Goal: Information Seeking & Learning: Learn about a topic

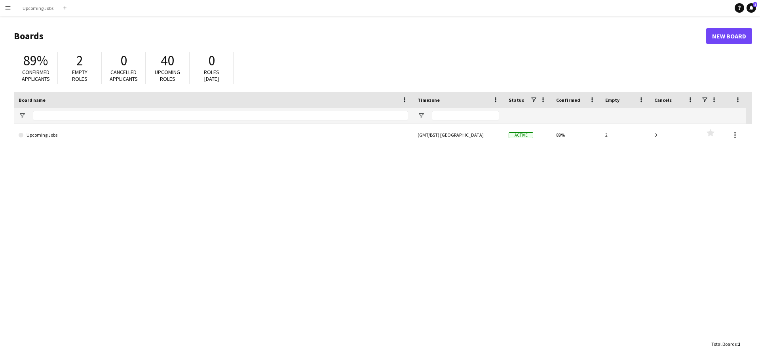
click at [37, 16] on main "Boards New Board 89% Confirmed applicants 2 Empty roles 0 Cancelled applicants …" at bounding box center [380, 189] width 760 height 347
click at [37, 13] on button "Upcoming Jobs Close" at bounding box center [38, 7] width 44 height 15
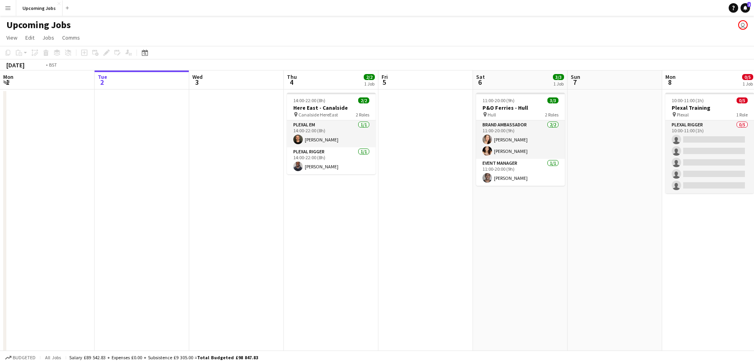
drag, startPoint x: 243, startPoint y: 215, endPoint x: 915, endPoint y: 161, distance: 674.1
click at [754, 161] on html "Menu Boards Boards Boards All jobs Status Workforce Workforce My Workforce Recr…" at bounding box center [377, 271] width 754 height 543
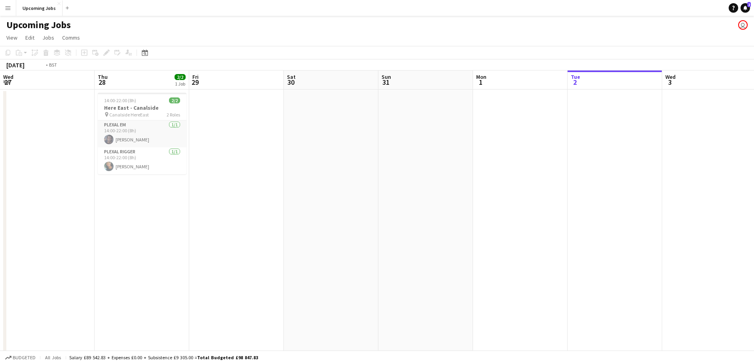
scroll to position [0, 207]
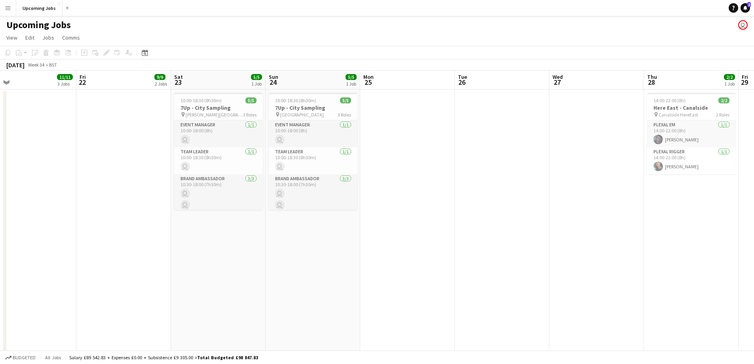
click at [734, 158] on app-calendar-viewport "Tue 19 Wed 20 Thu 21 11/11 3 Jobs Fri 22 9/9 2 Jobs Sat 23 5/5 1 Job Sun 24 5/5…" at bounding box center [377, 299] width 754 height 459
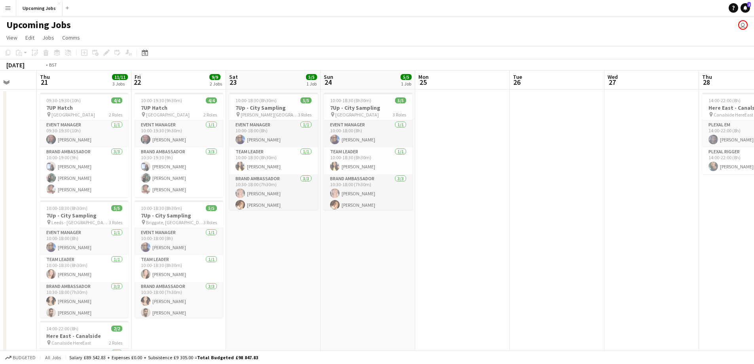
drag, startPoint x: 247, startPoint y: 253, endPoint x: 617, endPoint y: 199, distance: 373.9
click at [643, 195] on app-calendar-viewport "Tue 19 Wed 20 Thu 21 11/11 3 Jobs Fri 22 9/9 2 Jobs Sat 23 5/5 1 Job Sun 24 5/5…" at bounding box center [377, 320] width 754 height 501
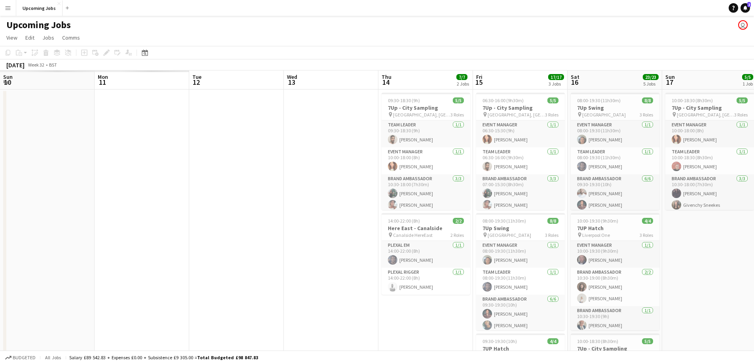
drag, startPoint x: 0, startPoint y: 219, endPoint x: 689, endPoint y: 129, distance: 694.8
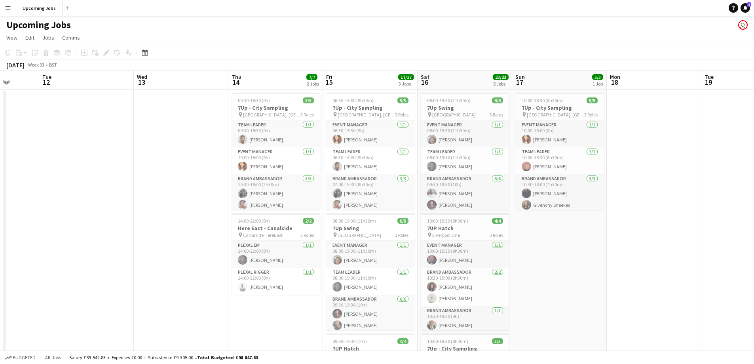
scroll to position [0, 260]
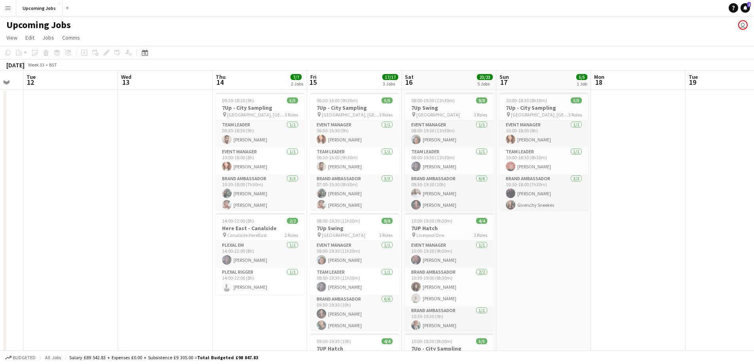
drag, startPoint x: 438, startPoint y: 254, endPoint x: 228, endPoint y: 232, distance: 210.9
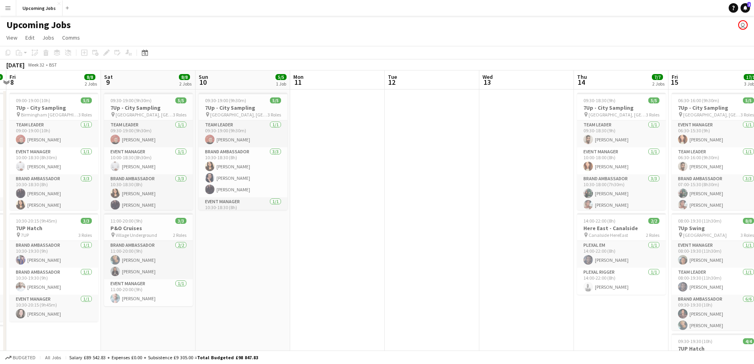
scroll to position [0, 263]
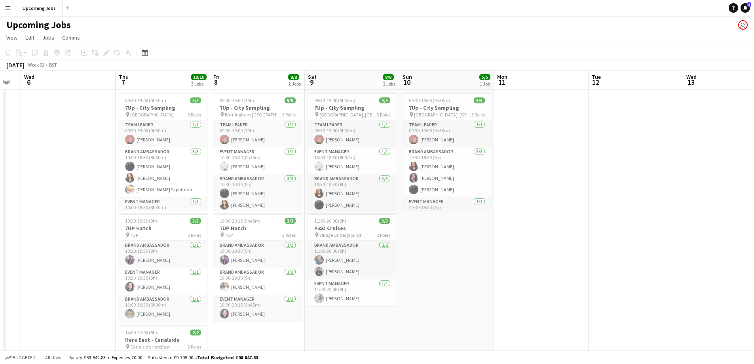
drag, startPoint x: 140, startPoint y: 191, endPoint x: 705, endPoint y: 182, distance: 565.2
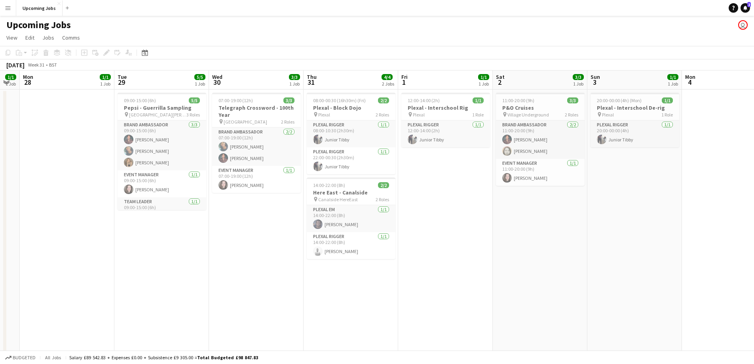
scroll to position [0, 264]
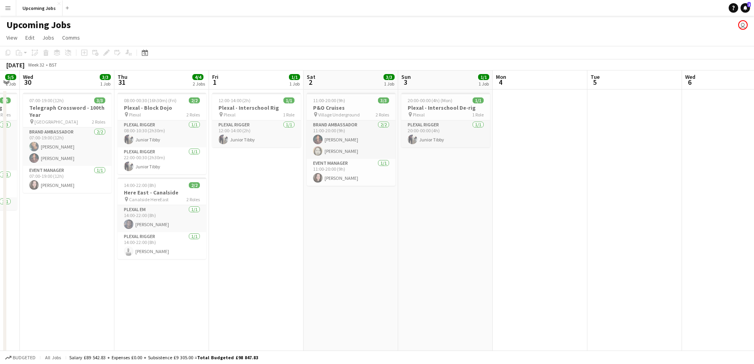
drag, startPoint x: 49, startPoint y: 171, endPoint x: 704, endPoint y: 166, distance: 655.0
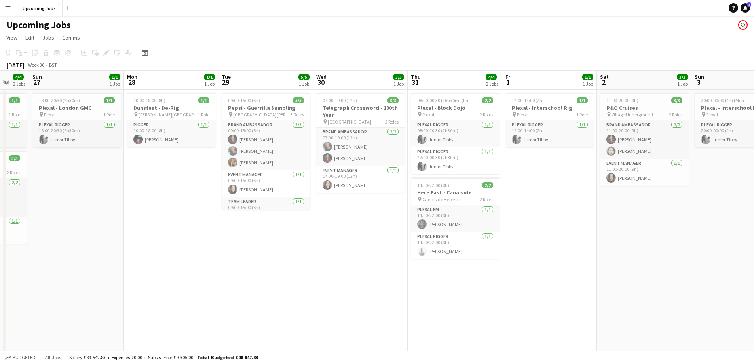
scroll to position [0, 165]
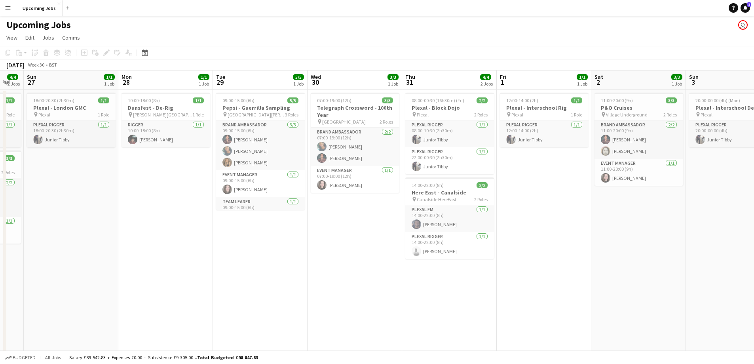
drag, startPoint x: 277, startPoint y: 215, endPoint x: 564, endPoint y: 180, distance: 289.8
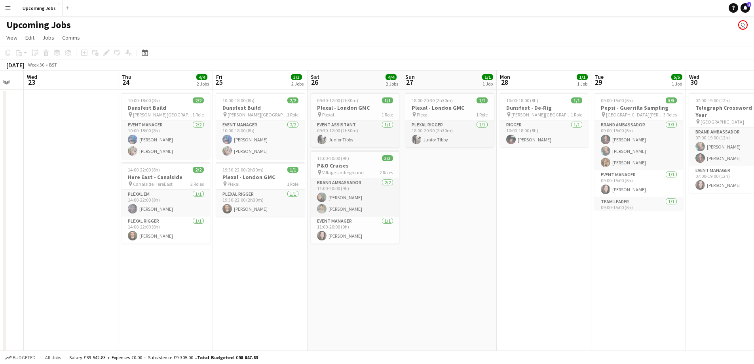
scroll to position [0, 243]
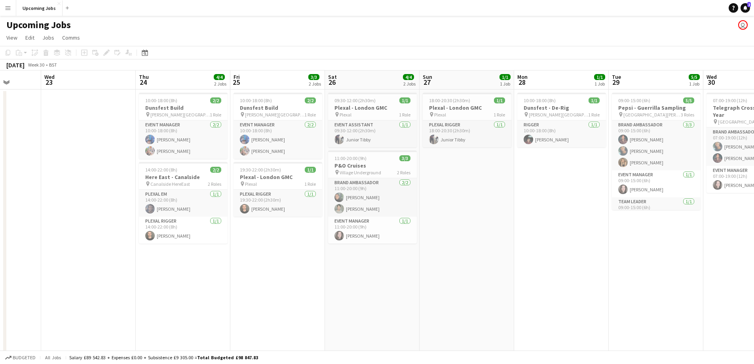
drag, startPoint x: 477, startPoint y: 173, endPoint x: 518, endPoint y: 172, distance: 40.8
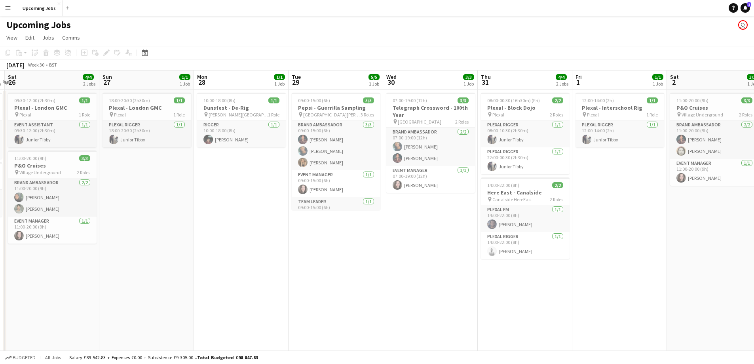
scroll to position [0, 274]
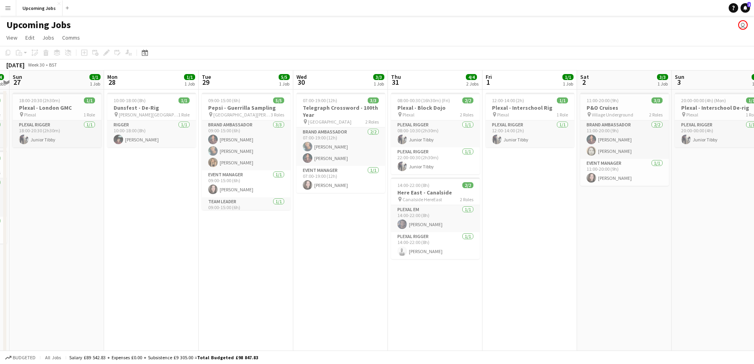
drag, startPoint x: 431, startPoint y: 258, endPoint x: 21, endPoint y: 286, distance: 410.9
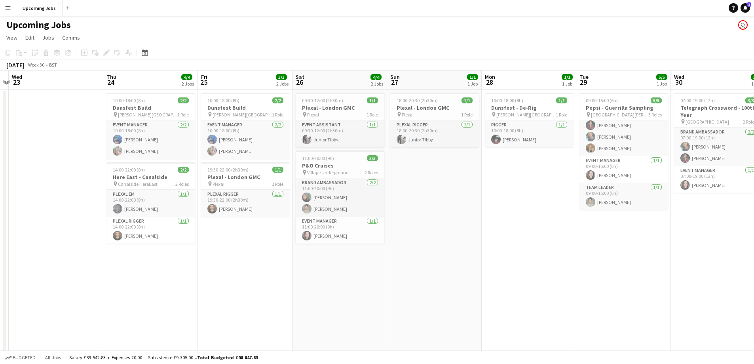
scroll to position [0, 171]
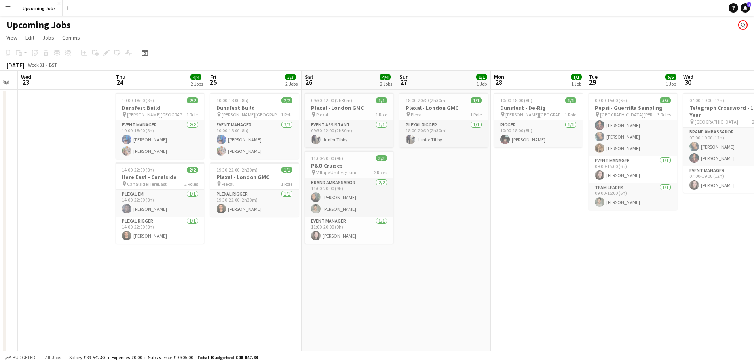
drag, startPoint x: 350, startPoint y: 212, endPoint x: 823, endPoint y: 130, distance: 479.9
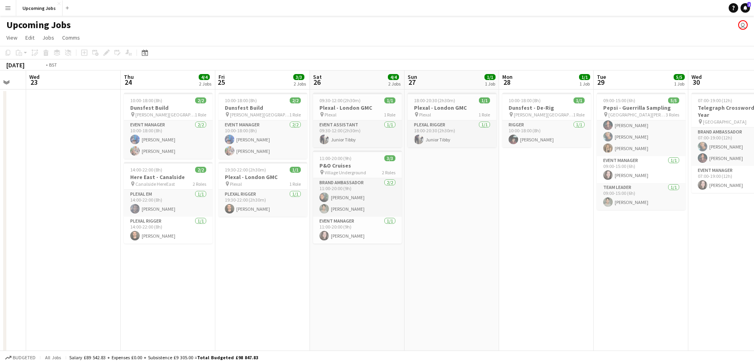
scroll to position [0, 189]
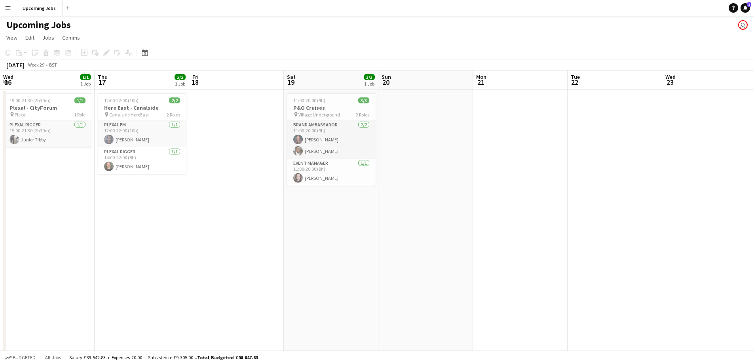
drag, startPoint x: 87, startPoint y: 186, endPoint x: 830, endPoint y: 127, distance: 745.6
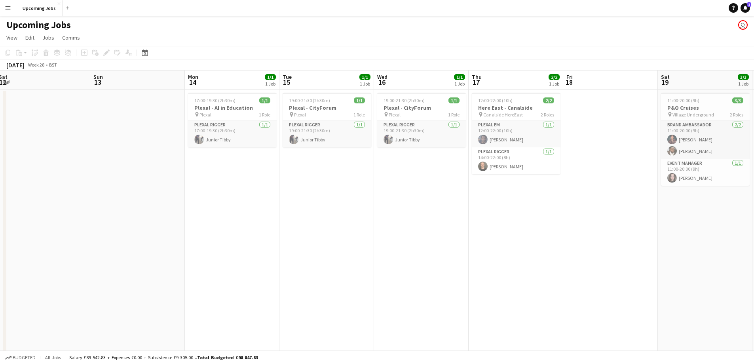
scroll to position [0, 192]
drag, startPoint x: 217, startPoint y: 199, endPoint x: 592, endPoint y: 185, distance: 375.8
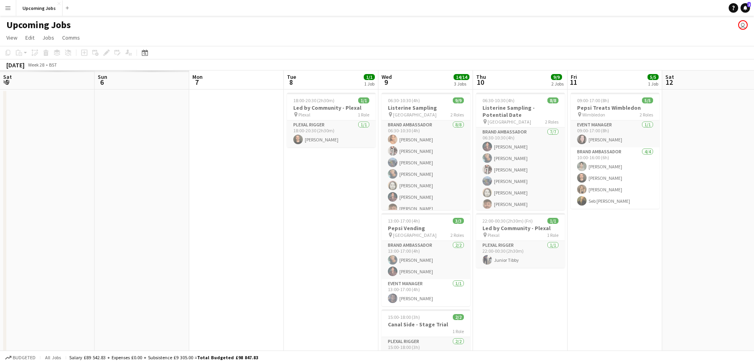
scroll to position [0, 189]
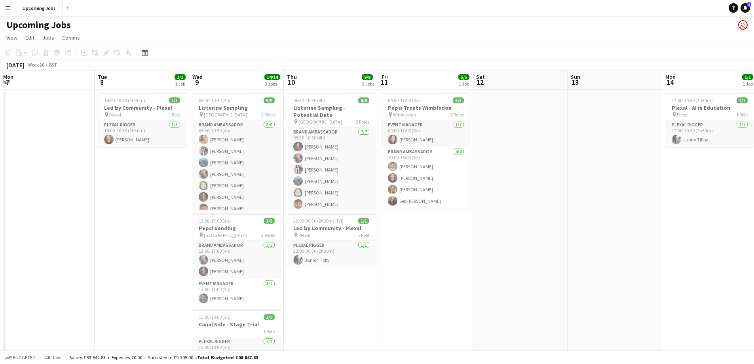
drag, startPoint x: 759, startPoint y: 203, endPoint x: 710, endPoint y: 203, distance: 49.5
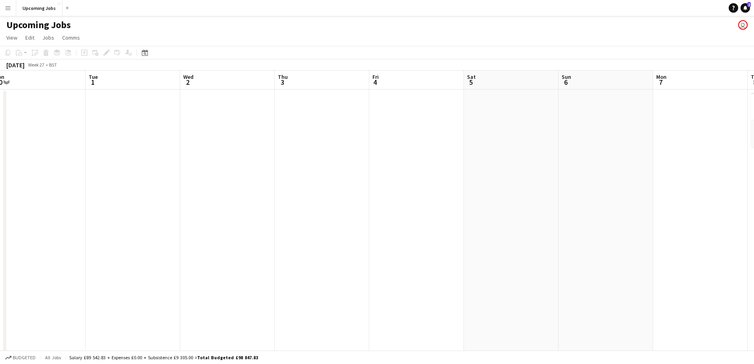
scroll to position [0, 182]
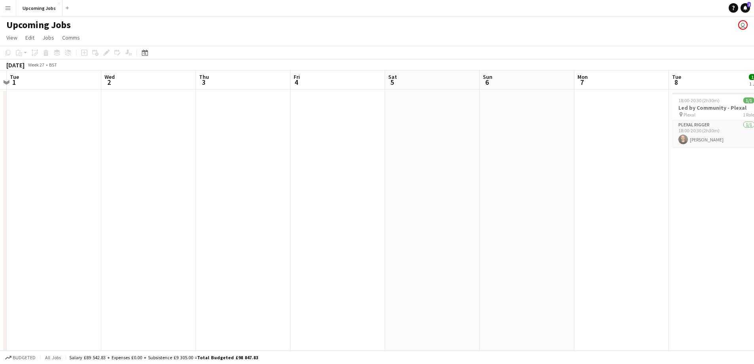
drag, startPoint x: 509, startPoint y: 194, endPoint x: 714, endPoint y: 190, distance: 205.0
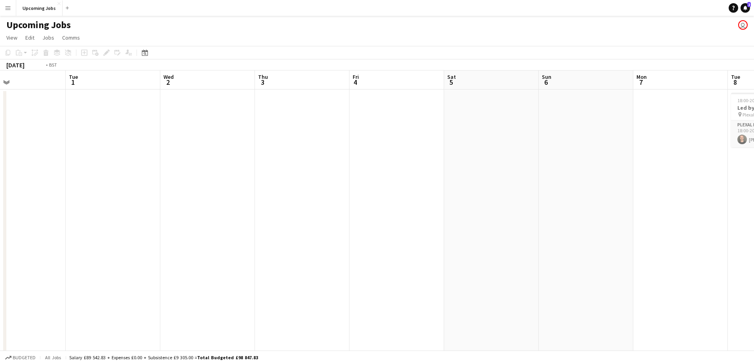
scroll to position [0, 224]
drag, startPoint x: 384, startPoint y: 184, endPoint x: 715, endPoint y: 175, distance: 331.4
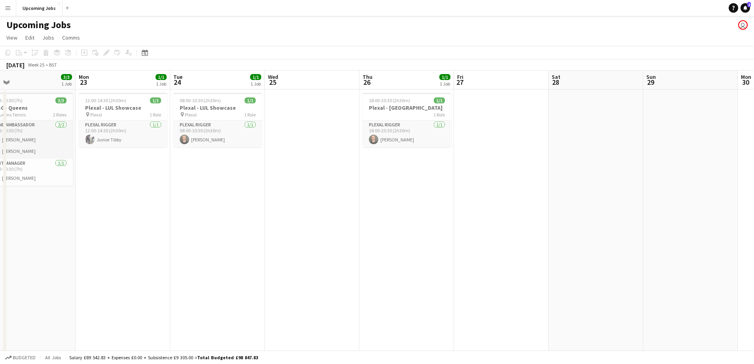
drag, startPoint x: 264, startPoint y: 186, endPoint x: 698, endPoint y: 198, distance: 434.3
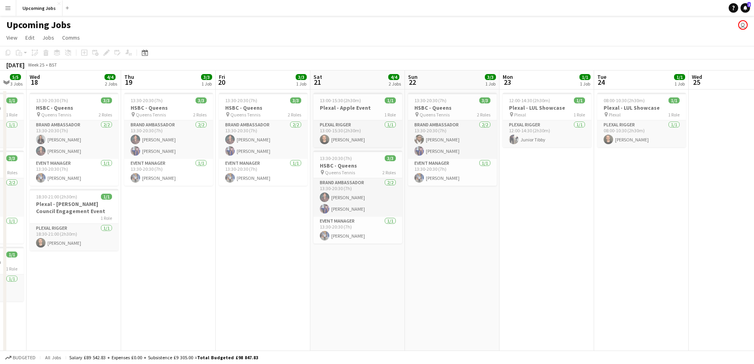
scroll to position [0, 241]
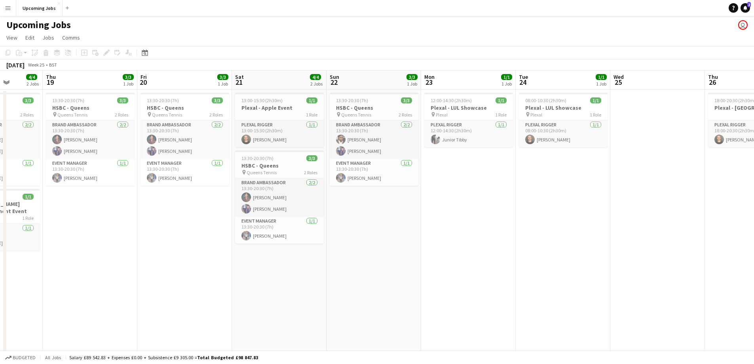
drag, startPoint x: 300, startPoint y: 201, endPoint x: 643, endPoint y: 185, distance: 343.5
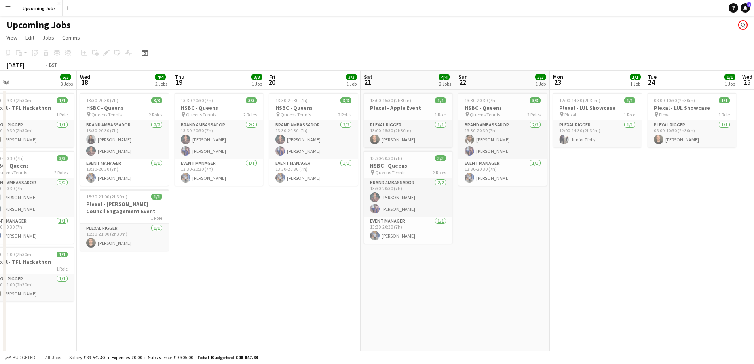
scroll to position [0, 161]
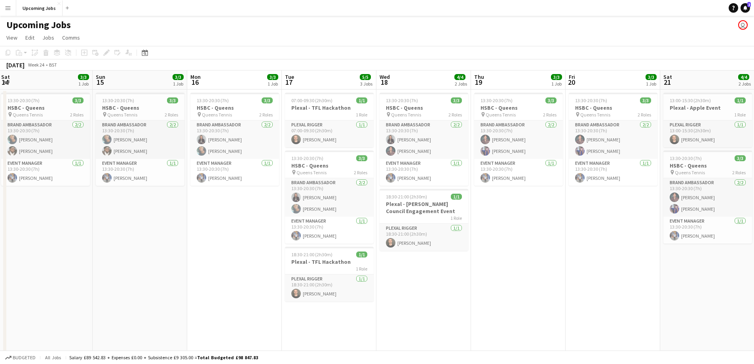
drag, startPoint x: 422, startPoint y: 224, endPoint x: 524, endPoint y: 219, distance: 102.2
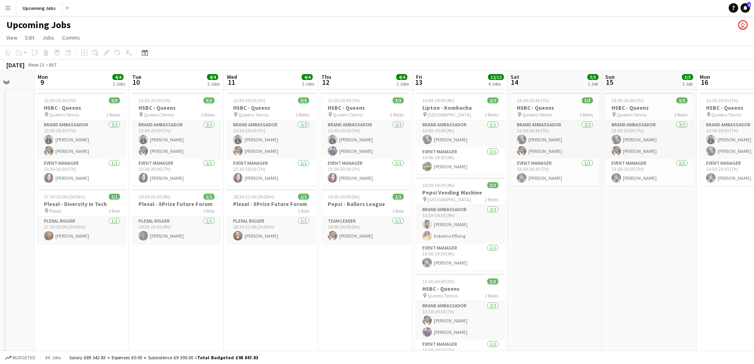
scroll to position [0, 260]
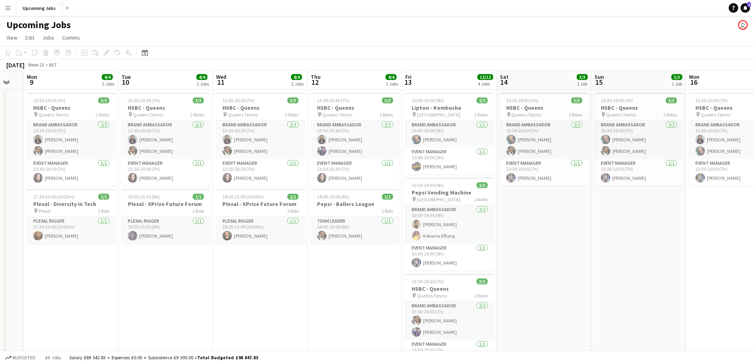
drag, startPoint x: 213, startPoint y: 214, endPoint x: 691, endPoint y: 216, distance: 477.7
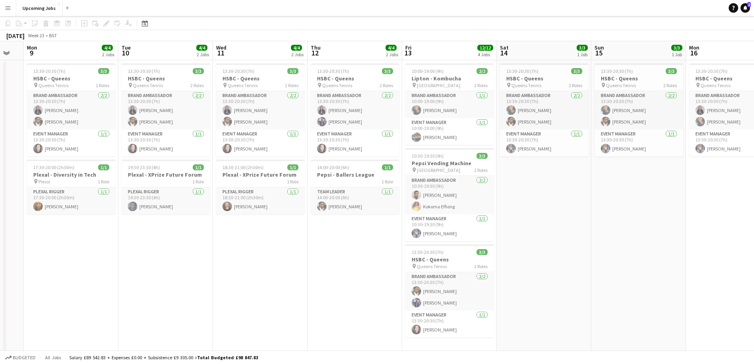
scroll to position [0, 0]
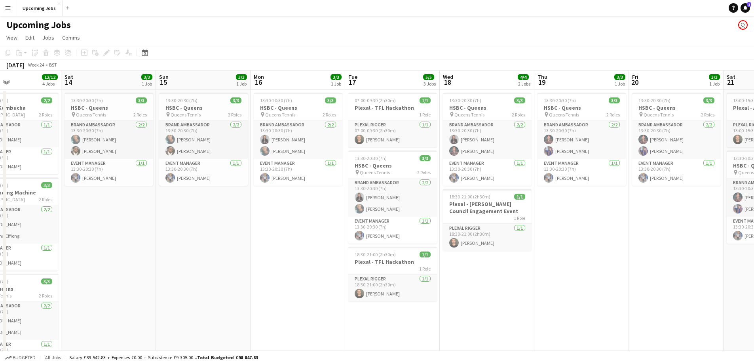
drag, startPoint x: 624, startPoint y: 229, endPoint x: 0, endPoint y: 199, distance: 625.2
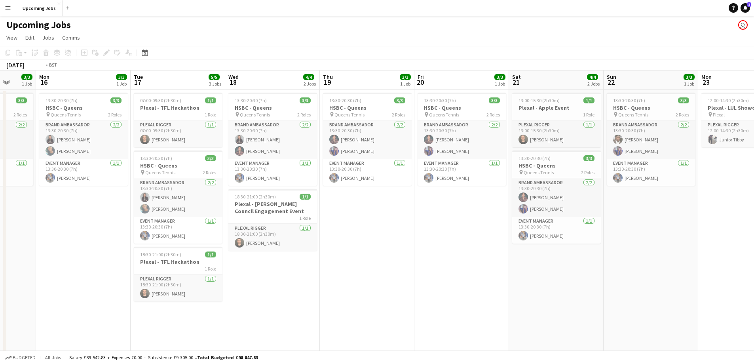
drag, startPoint x: 404, startPoint y: 176, endPoint x: 2, endPoint y: 205, distance: 403.1
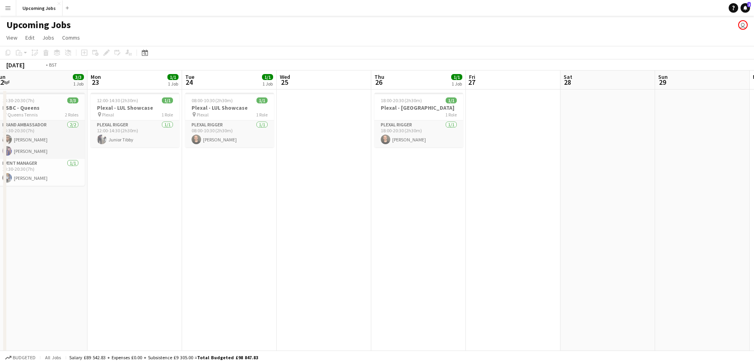
drag, startPoint x: 672, startPoint y: 184, endPoint x: 146, endPoint y: 184, distance: 525.9
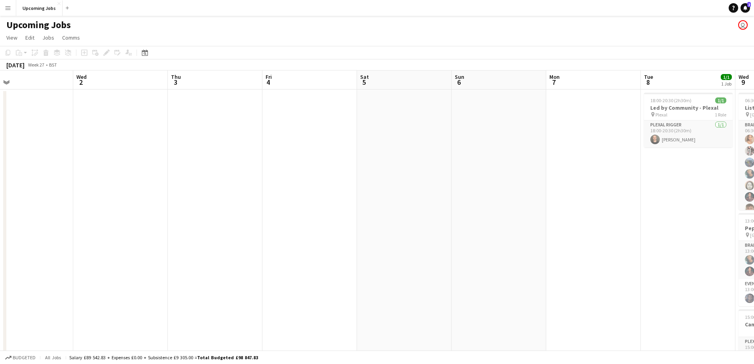
drag, startPoint x: 706, startPoint y: 168, endPoint x: 249, endPoint y: 166, distance: 457.5
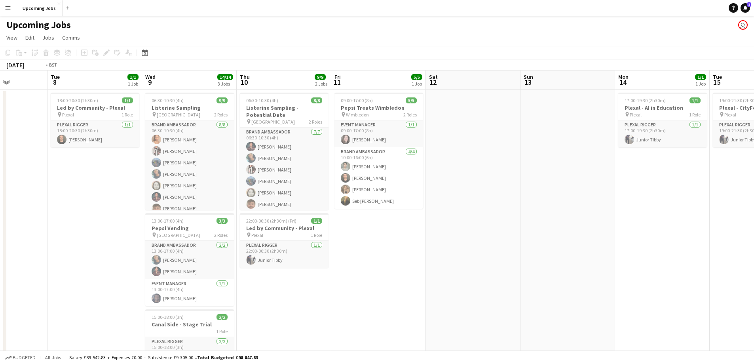
scroll to position [0, 305]
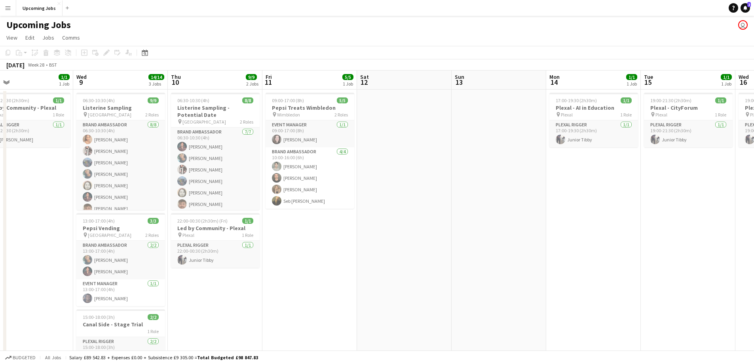
drag, startPoint x: 646, startPoint y: 162, endPoint x: 0, endPoint y: 180, distance: 646.5
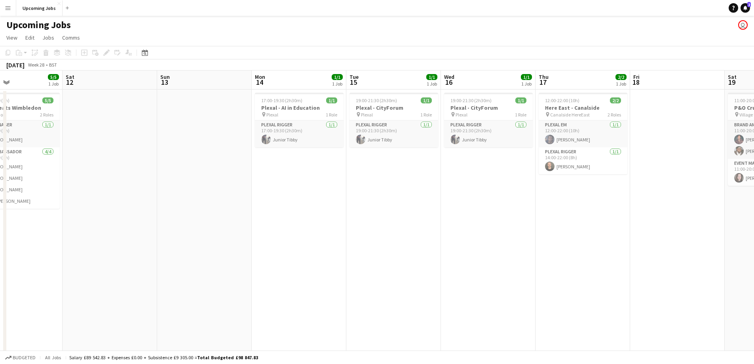
scroll to position [0, 241]
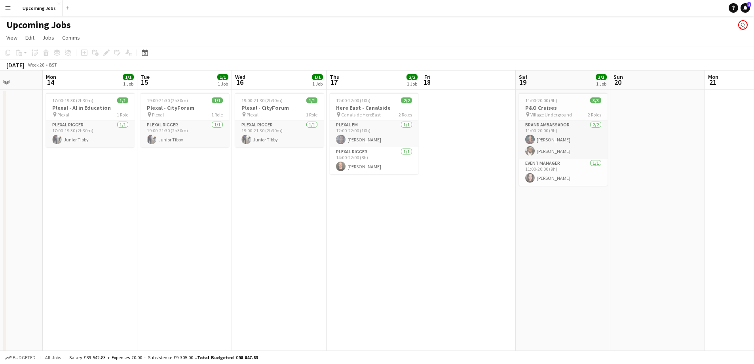
drag, startPoint x: 503, startPoint y: 209, endPoint x: 0, endPoint y: 220, distance: 503.5
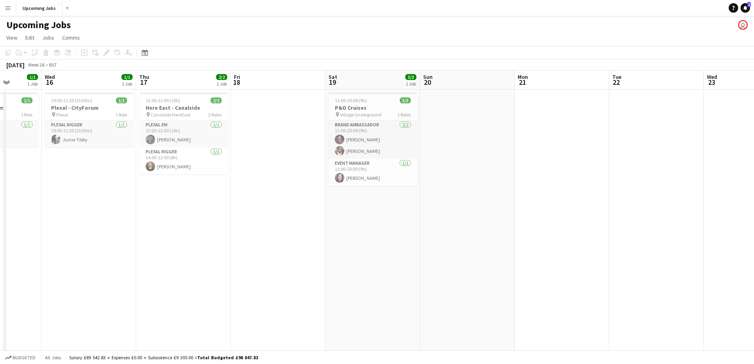
drag, startPoint x: 411, startPoint y: 194, endPoint x: 221, endPoint y: 194, distance: 190.3
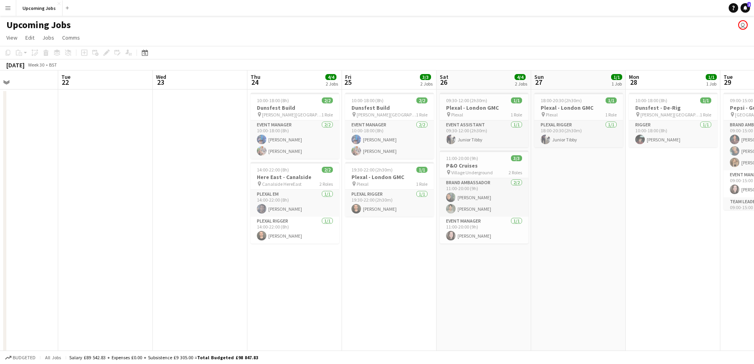
drag, startPoint x: 489, startPoint y: 212, endPoint x: 177, endPoint y: 191, distance: 312.5
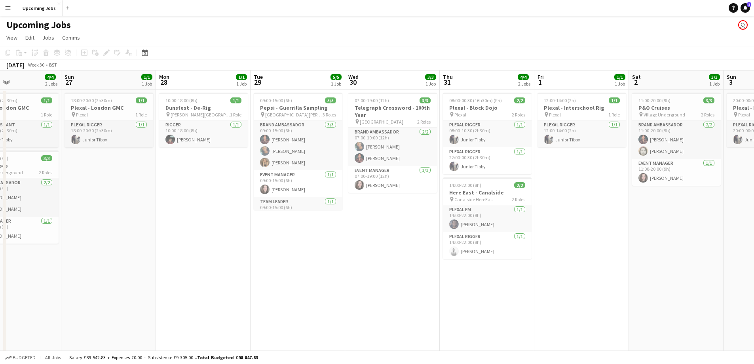
scroll to position [0, 251]
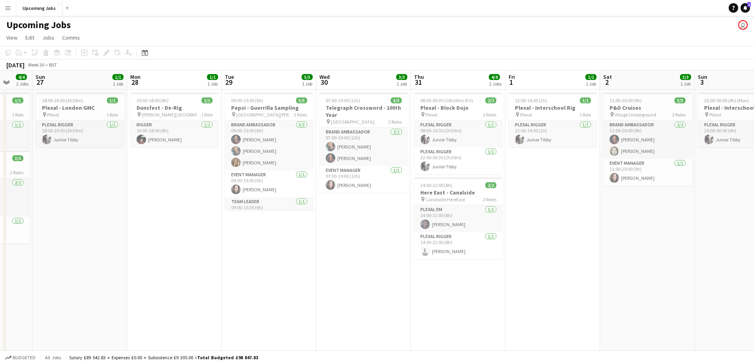
drag, startPoint x: 575, startPoint y: 181, endPoint x: 149, endPoint y: 195, distance: 426.4
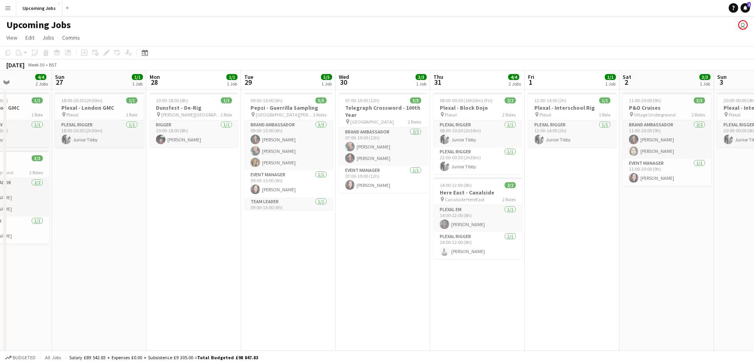
scroll to position [0, 277]
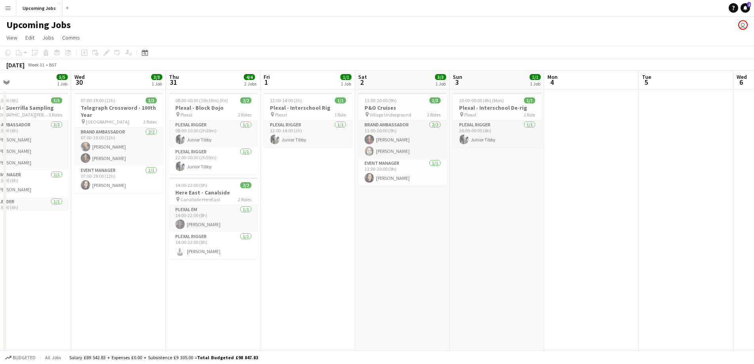
drag, startPoint x: 566, startPoint y: 197, endPoint x: 172, endPoint y: 219, distance: 394.4
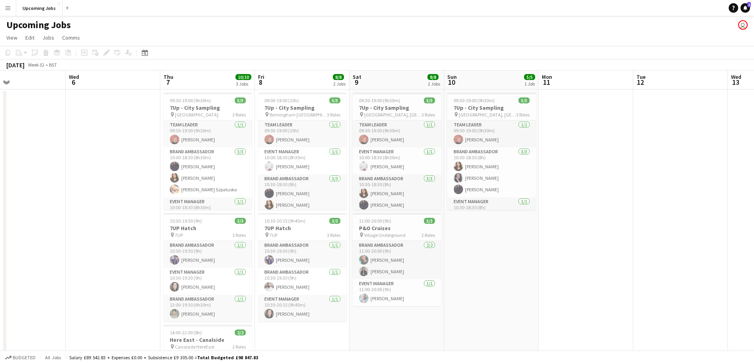
scroll to position [0, 249]
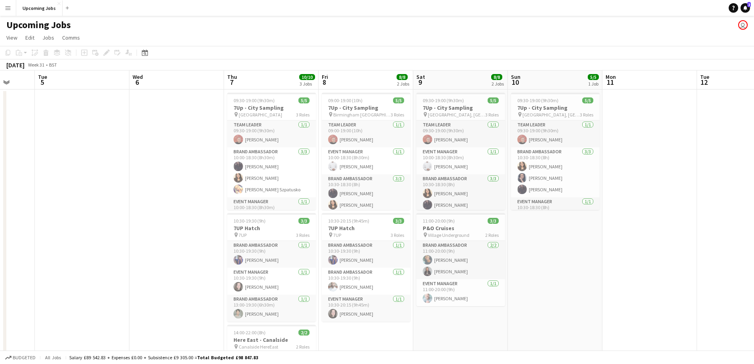
drag, startPoint x: 514, startPoint y: 231, endPoint x: 190, endPoint y: 229, distance: 323.7
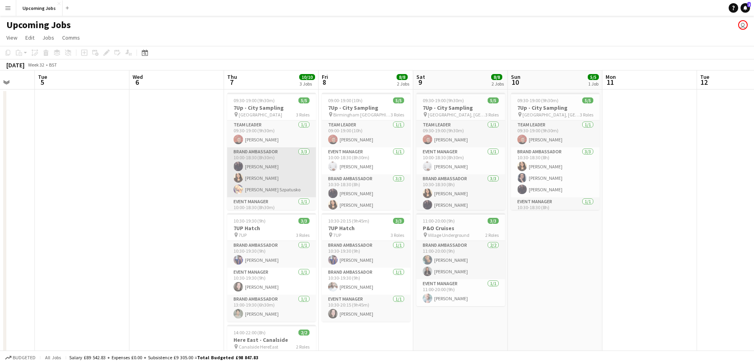
scroll to position [14, 0]
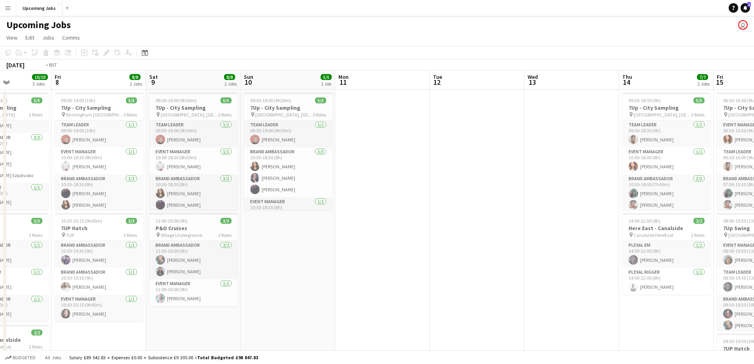
drag, startPoint x: 541, startPoint y: 258, endPoint x: 3, endPoint y: 254, distance: 538.6
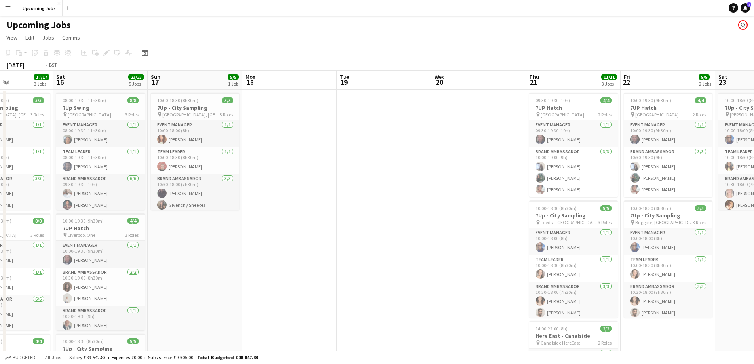
scroll to position [0, 229]
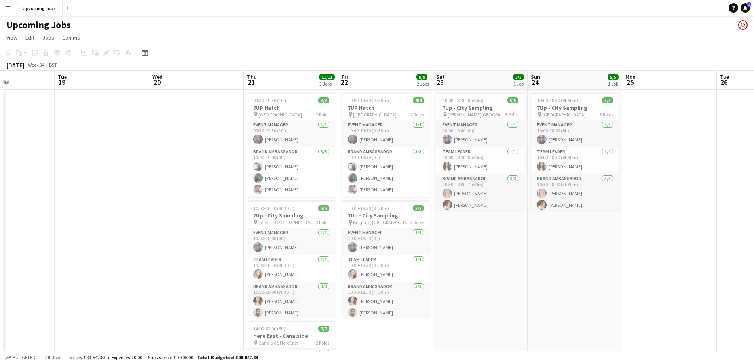
drag, startPoint x: 660, startPoint y: 221, endPoint x: 0, endPoint y: 256, distance: 661.4
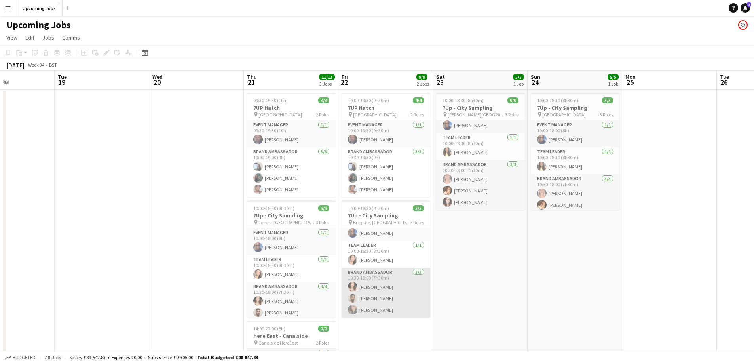
click at [379, 286] on app-card-role "Brand Ambassador [DATE] 10:30-18:00 (7h30m) [PERSON_NAME] [PERSON_NAME] [PERSON…" at bounding box center [386, 293] width 89 height 50
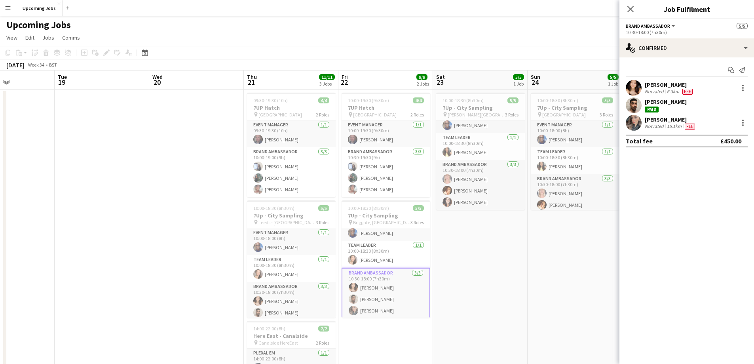
click at [627, 86] on app-user-avatar at bounding box center [634, 88] width 16 height 16
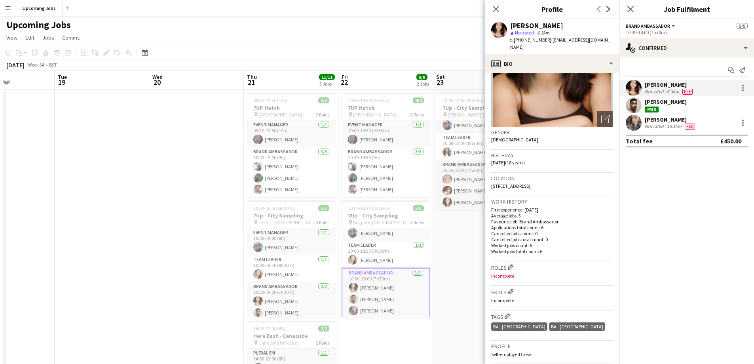
scroll to position [0, 0]
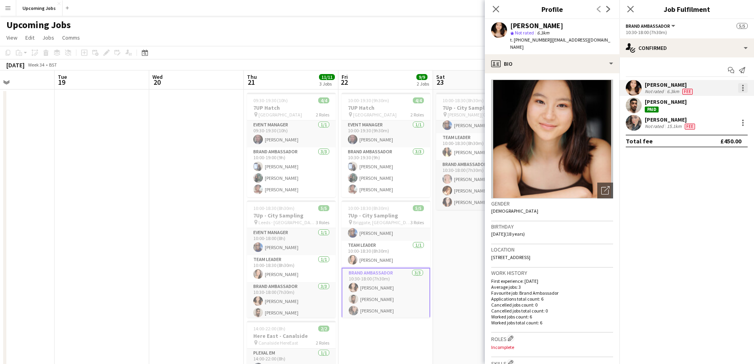
click at [741, 87] on div at bounding box center [742, 87] width 9 height 9
click at [651, 160] on div at bounding box center [377, 182] width 754 height 364
click at [527, 28] on div "[PERSON_NAME]" at bounding box center [536, 25] width 53 height 7
click at [503, 29] on app-user-avatar at bounding box center [499, 30] width 16 height 16
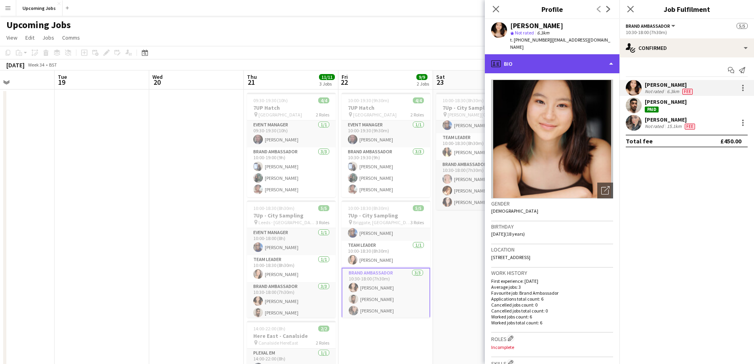
click at [498, 54] on div "profile Bio" at bounding box center [552, 63] width 135 height 19
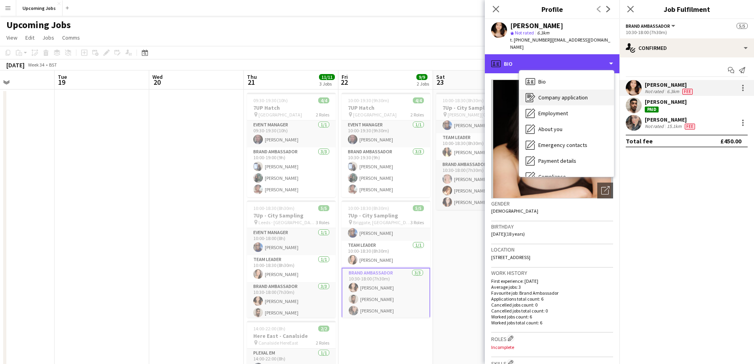
scroll to position [40, 0]
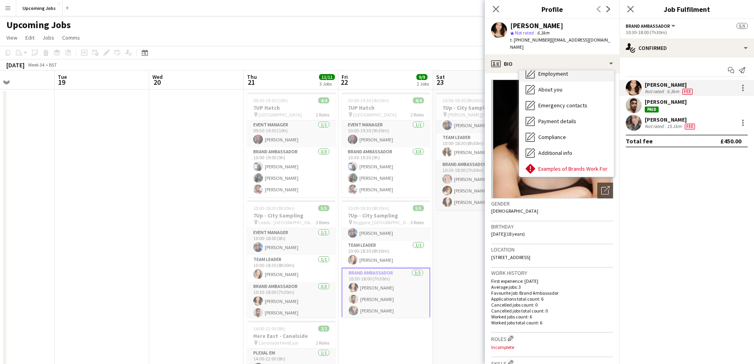
click at [571, 70] on div "Employment Employment" at bounding box center [566, 74] width 95 height 16
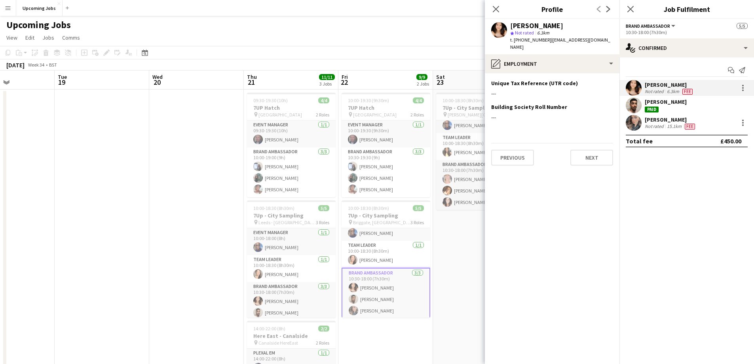
click at [500, 25] on app-user-avatar at bounding box center [499, 30] width 16 height 16
click at [523, 26] on div "[PERSON_NAME]" at bounding box center [536, 25] width 53 height 7
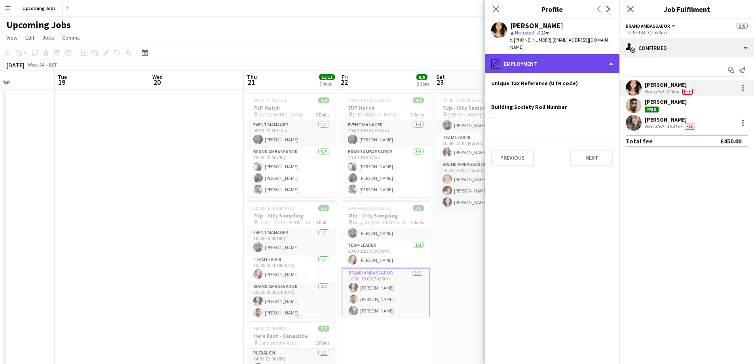
click at [567, 54] on div "pencil4 Employment" at bounding box center [552, 63] width 135 height 19
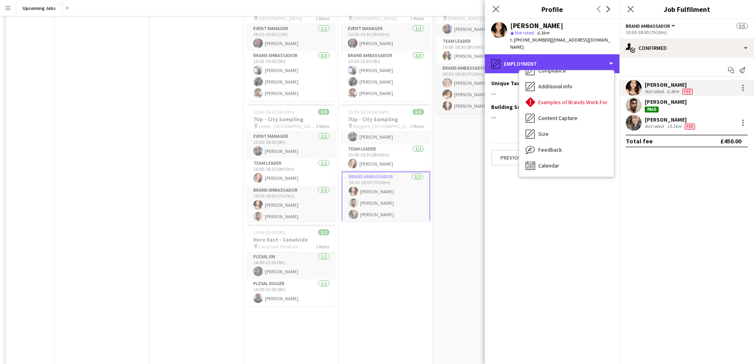
scroll to position [119, 0]
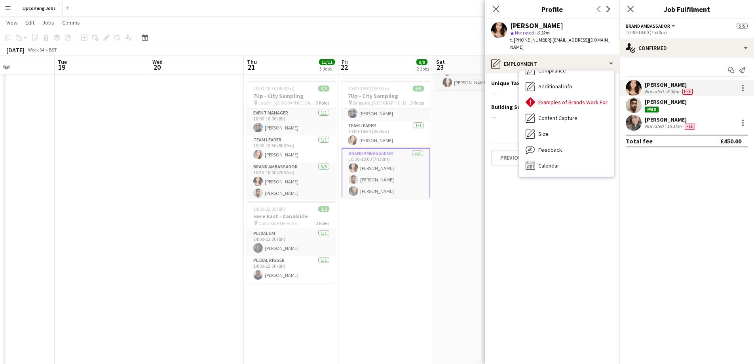
click at [571, 182] on app-section-data-types "Unique Tax Reference (UTR code) Edit this field --- Building Society Roll Numbe…" at bounding box center [552, 218] width 135 height 290
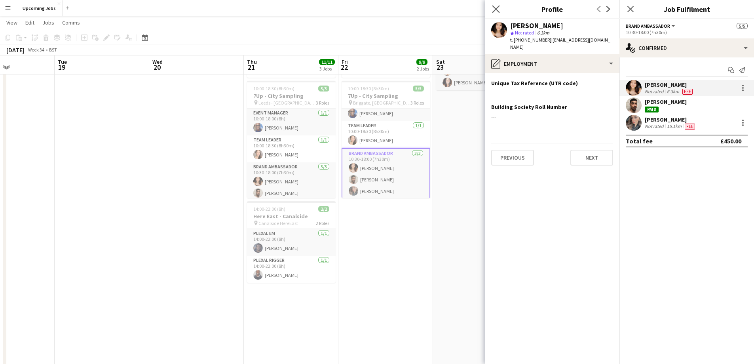
click at [498, 5] on icon "Close pop-in" at bounding box center [496, 9] width 8 height 8
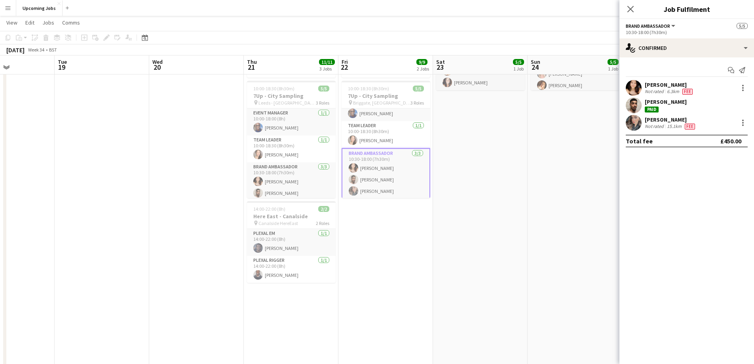
click at [7, 10] on app-icon "Menu" at bounding box center [8, 8] width 6 height 6
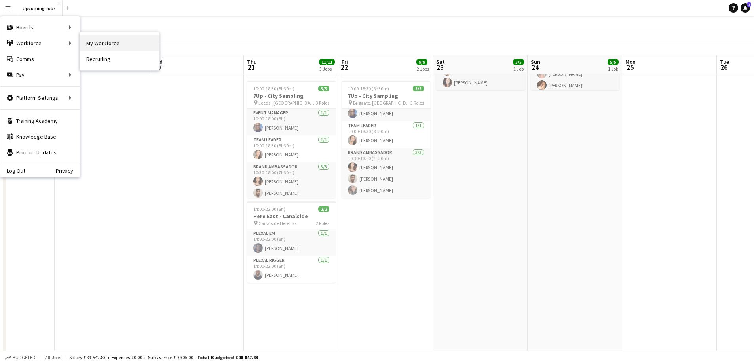
click at [110, 46] on link "My Workforce" at bounding box center [119, 43] width 79 height 16
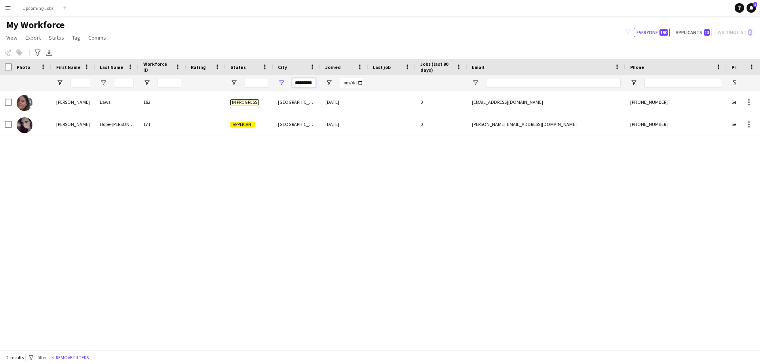
drag, startPoint x: 294, startPoint y: 81, endPoint x: 321, endPoint y: 81, distance: 27.7
click at [321, 81] on div at bounding box center [429, 83] width 858 height 16
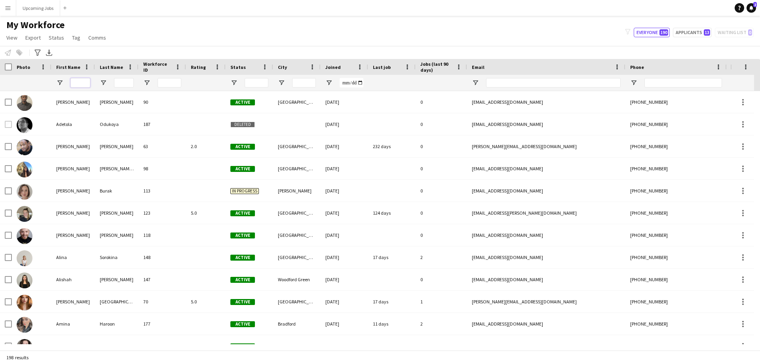
click at [75, 83] on input "First Name Filter Input" at bounding box center [80, 82] width 20 height 9
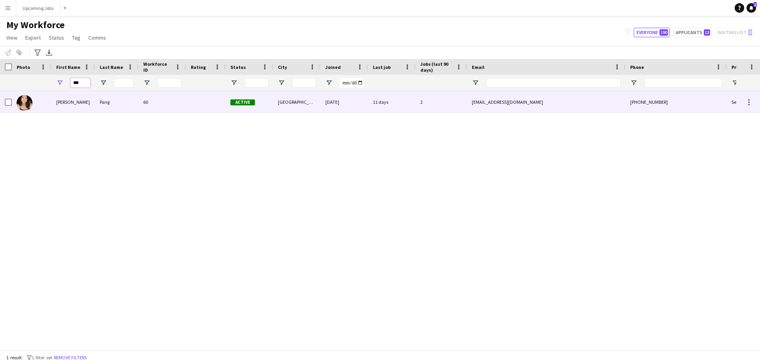
type input "***"
click at [66, 105] on div "[PERSON_NAME]" at bounding box center [73, 102] width 44 height 22
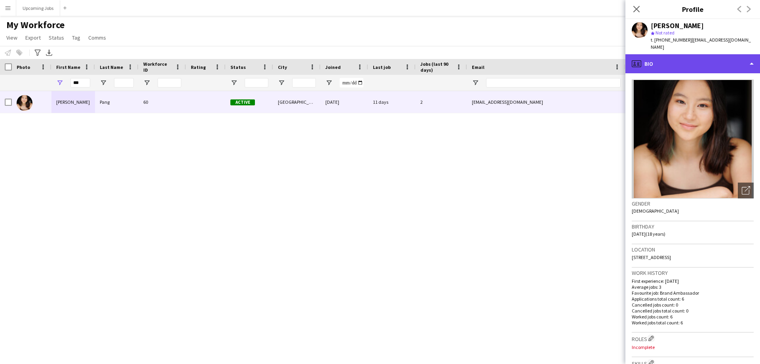
click at [742, 56] on div "profile Bio" at bounding box center [692, 63] width 135 height 19
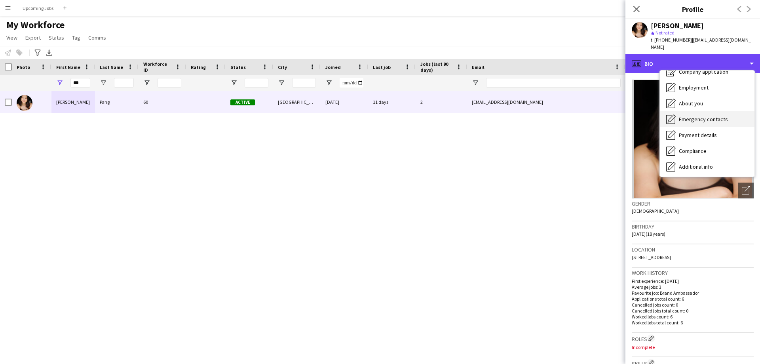
scroll to position [40, 0]
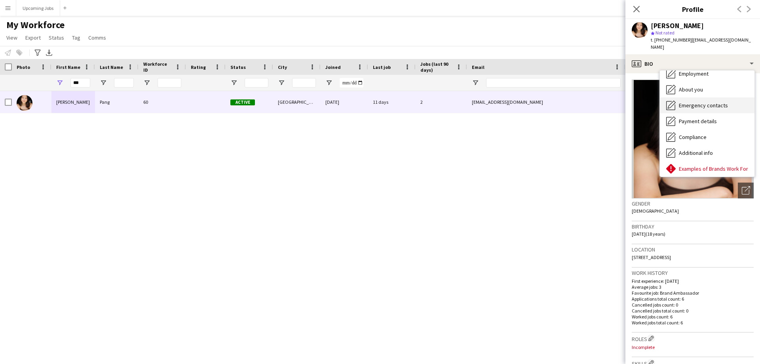
click at [726, 101] on div "Emergency contacts Emergency contacts" at bounding box center [707, 105] width 95 height 16
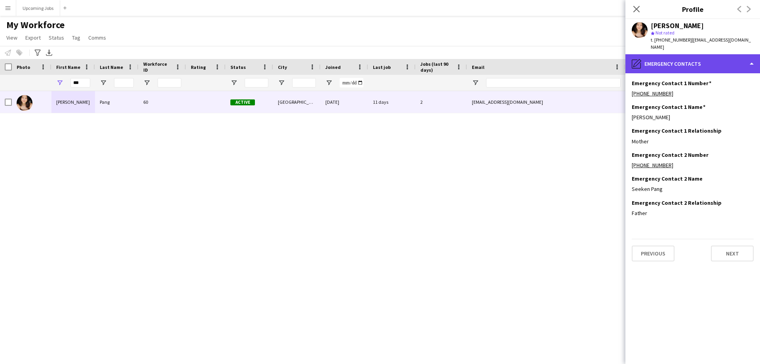
click at [741, 55] on div "pencil4 Emergency contacts" at bounding box center [692, 63] width 135 height 19
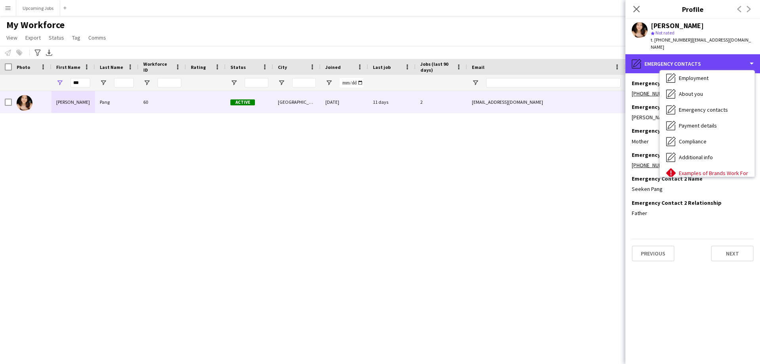
scroll to position [27, 0]
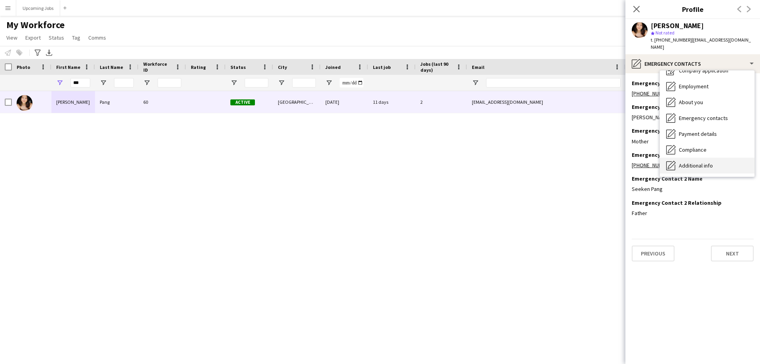
click at [712, 158] on div "Additional info Additional info" at bounding box center [707, 166] width 95 height 16
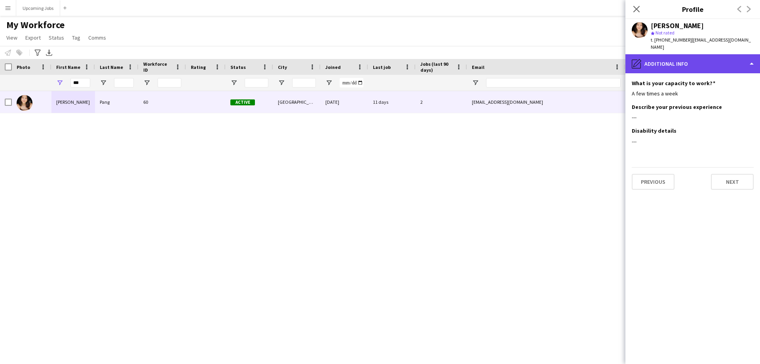
click at [746, 56] on div "pencil4 Additional info" at bounding box center [692, 63] width 135 height 19
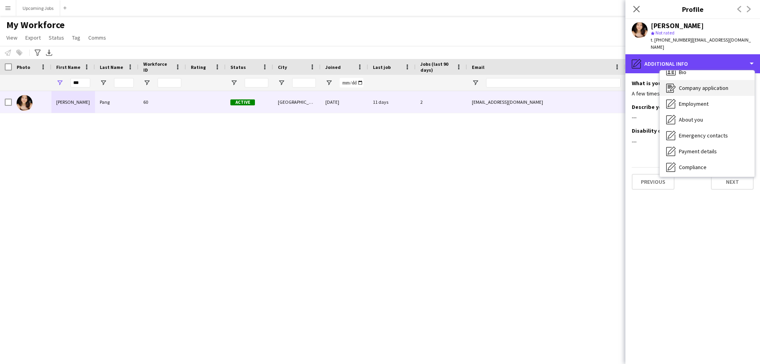
scroll to position [0, 0]
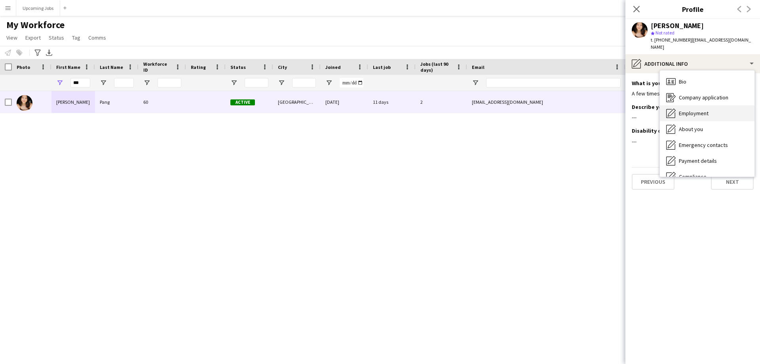
click at [724, 105] on div "Employment Employment" at bounding box center [707, 113] width 95 height 16
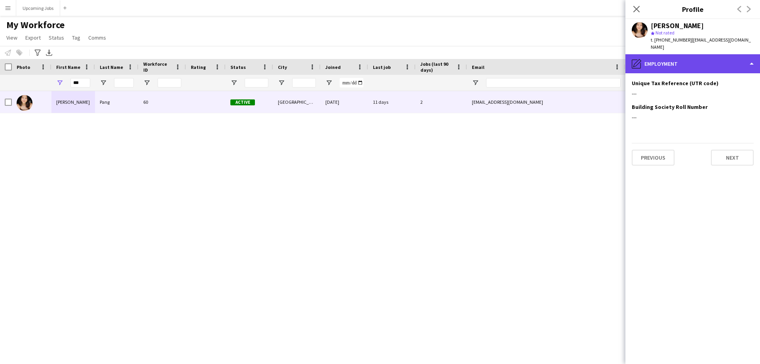
click at [755, 55] on div "pencil4 Employment" at bounding box center [692, 63] width 135 height 19
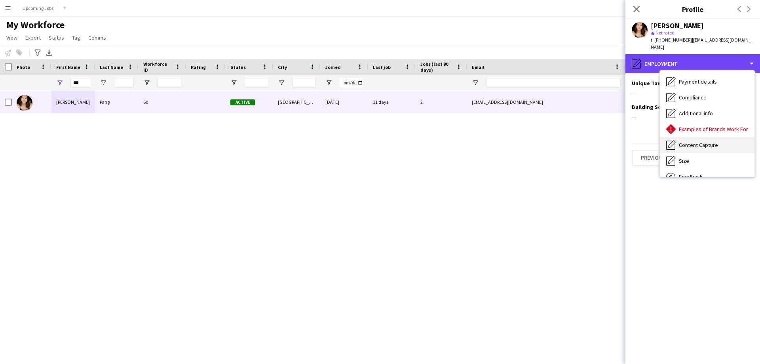
scroll to position [106, 0]
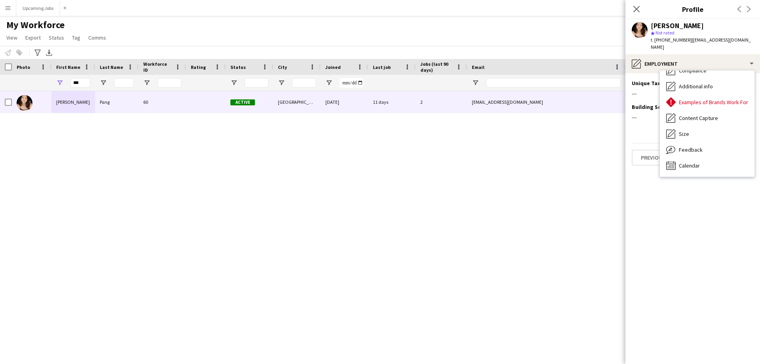
drag, startPoint x: 724, startPoint y: 111, endPoint x: 541, endPoint y: 140, distance: 185.5
click at [542, 140] on div "[PERSON_NAME] 60 Active [GEOGRAPHIC_DATA] [DATE] 11 days 2 [EMAIL_ADDRESS][DOMA…" at bounding box center [368, 217] width 736 height 253
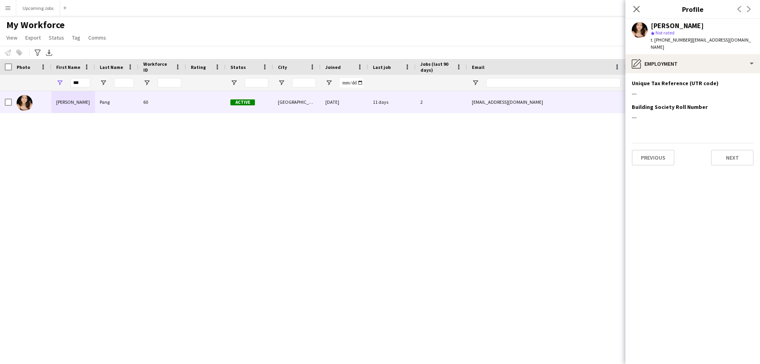
click at [390, 85] on div at bounding box center [392, 83] width 38 height 16
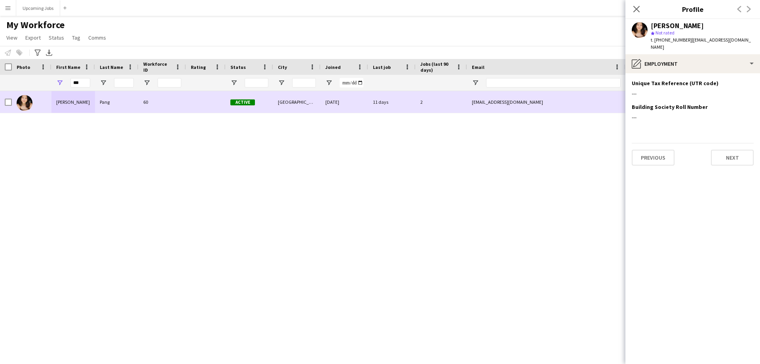
click at [380, 103] on div "11 days" at bounding box center [391, 102] width 47 height 22
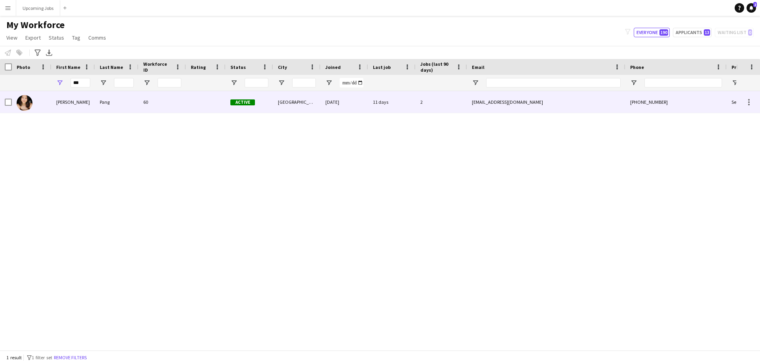
click at [416, 102] on div "2" at bounding box center [441, 102] width 51 height 22
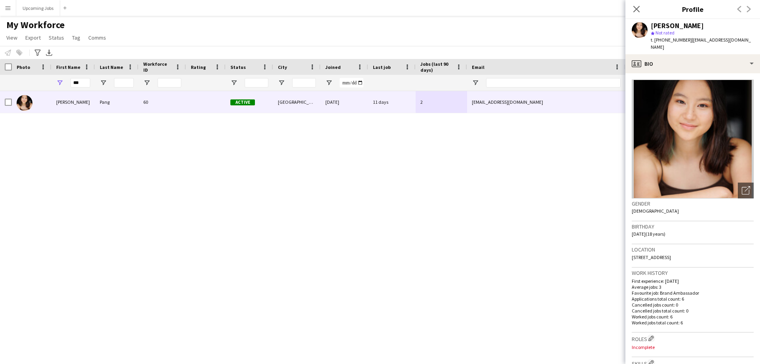
click at [450, 68] on span "Jobs (last 90 days)" at bounding box center [436, 67] width 32 height 12
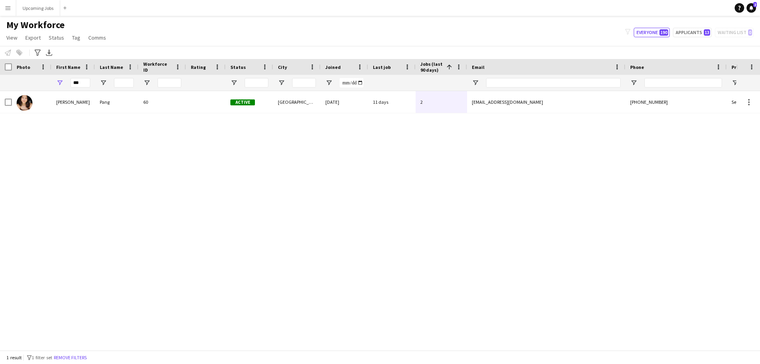
click at [450, 68] on span at bounding box center [449, 66] width 7 height 7
click at [481, 132] on div "[PERSON_NAME] 60 Active [GEOGRAPHIC_DATA] [DATE] 11 days 2 [EMAIL_ADDRESS][DOMA…" at bounding box center [368, 217] width 736 height 253
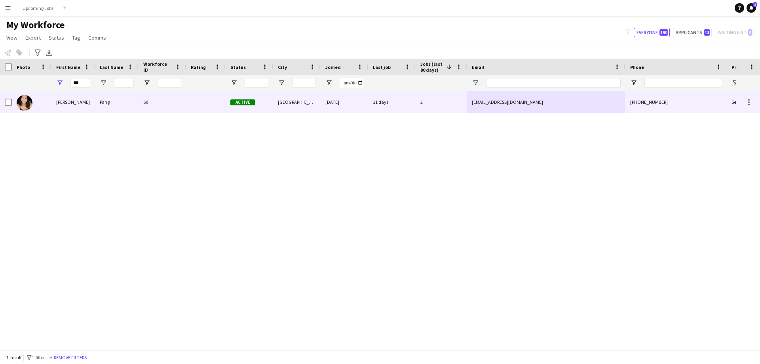
drag, startPoint x: 687, startPoint y: 105, endPoint x: 446, endPoint y: 102, distance: 241.4
click at [433, 105] on div "[PERSON_NAME] 60 Active [GEOGRAPHIC_DATA] [DATE] 11 days 2 [EMAIL_ADDRESS][DOMA…" at bounding box center [429, 102] width 858 height 22
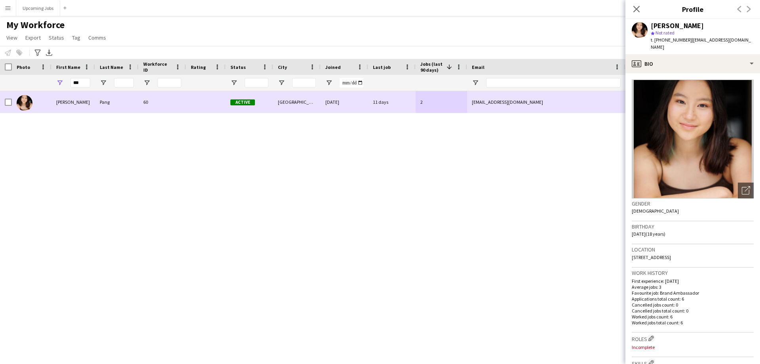
drag, startPoint x: 546, startPoint y: 104, endPoint x: 459, endPoint y: 114, distance: 87.6
click at [461, 103] on div "[PERSON_NAME] 60 Active [GEOGRAPHIC_DATA] [DATE] 11 days 2 [EMAIL_ADDRESS][DOMA…" at bounding box center [429, 102] width 858 height 22
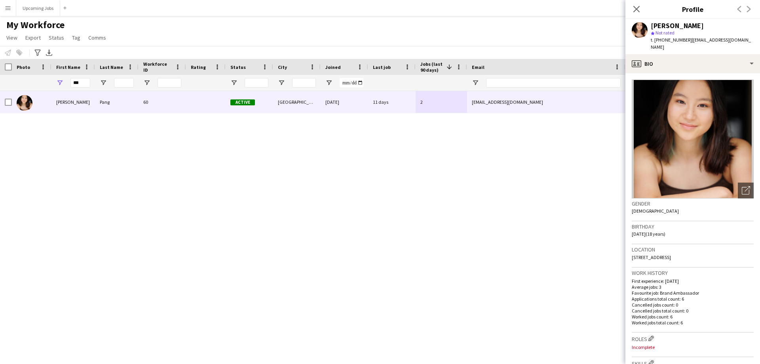
click at [480, 148] on div "[PERSON_NAME] 60 Active [GEOGRAPHIC_DATA] [DATE] 11 days 2 [EMAIL_ADDRESS][DOMA…" at bounding box center [368, 217] width 736 height 253
drag, startPoint x: 636, startPoint y: 9, endPoint x: 632, endPoint y: 15, distance: 7.4
click at [636, 9] on icon at bounding box center [636, 9] width 6 height 6
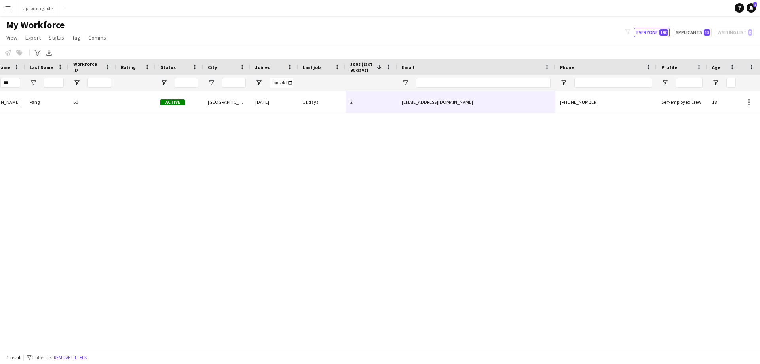
scroll to position [0, 0]
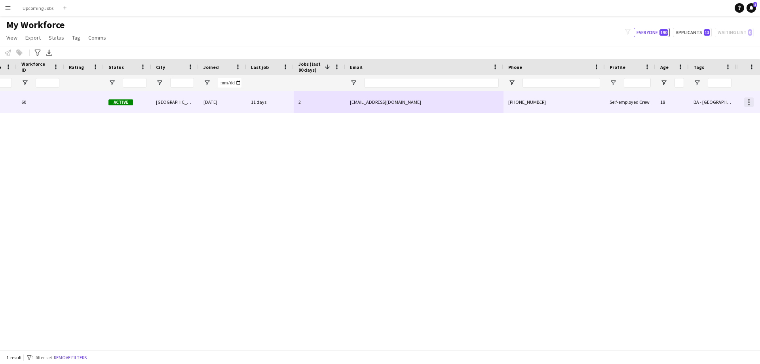
click at [750, 103] on div at bounding box center [748, 101] width 9 height 9
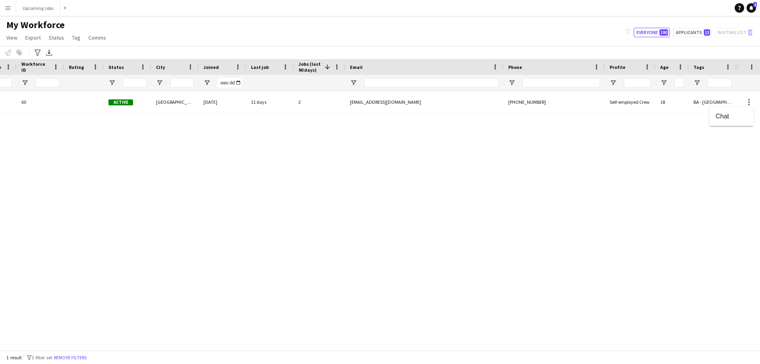
click at [615, 122] on div at bounding box center [380, 182] width 760 height 364
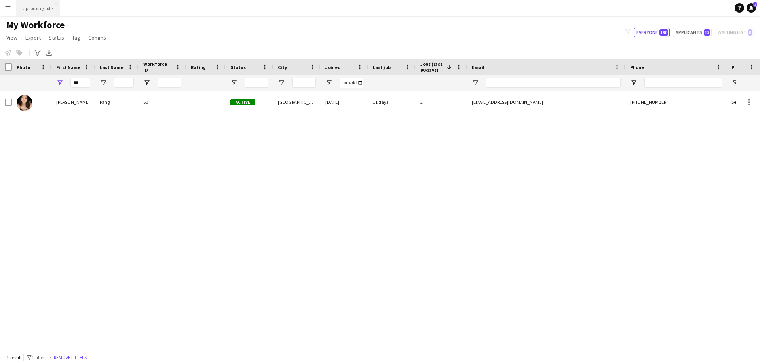
click at [40, 11] on button "Upcoming Jobs Close" at bounding box center [38, 7] width 44 height 15
